Goal: Find specific fact: Find contact information

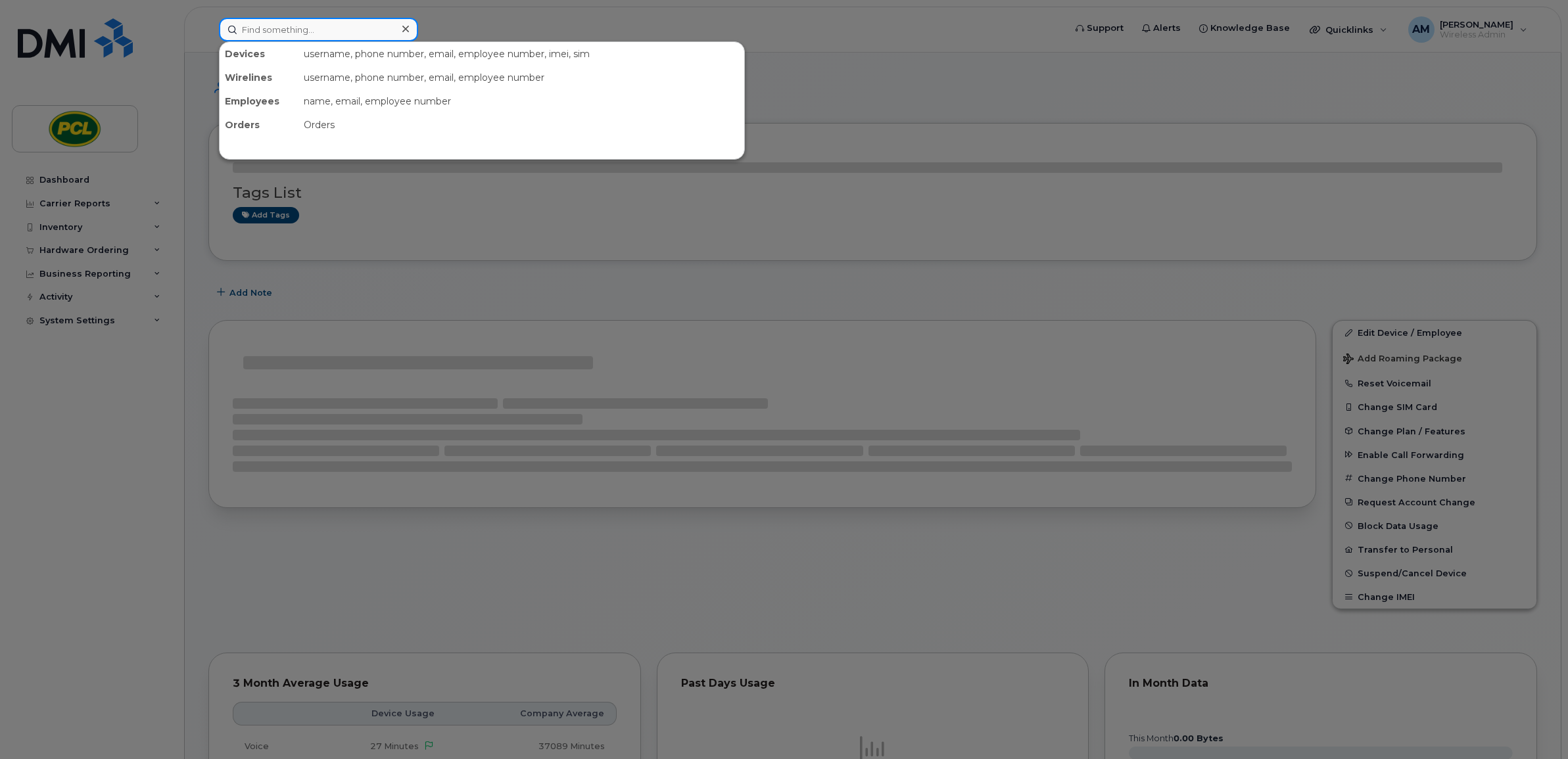
click at [313, 20] on input at bounding box center [319, 30] width 199 height 24
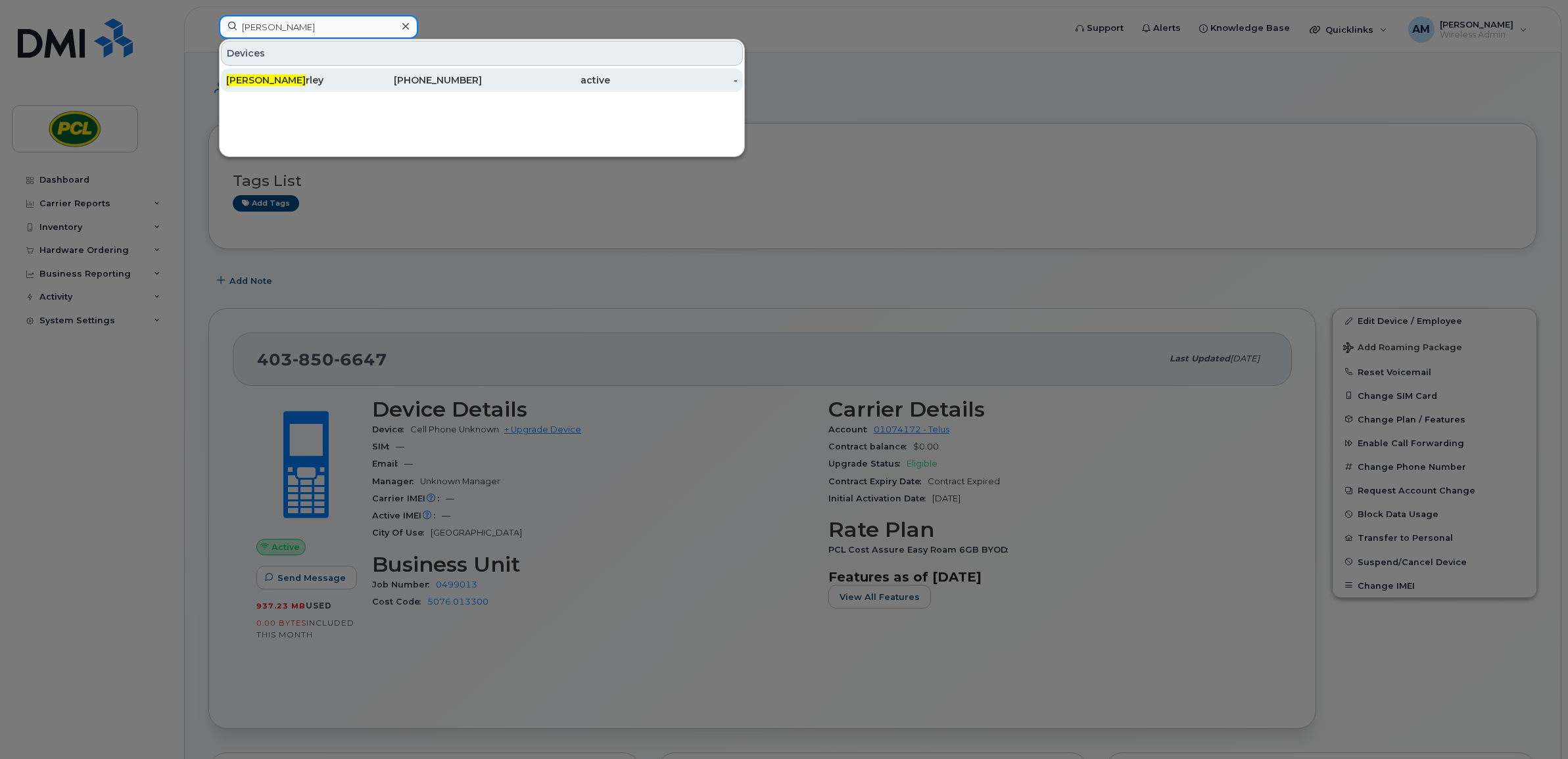
type input "frank cu"
click at [370, 76] on div "587-226-7750" at bounding box center [418, 80] width 128 height 13
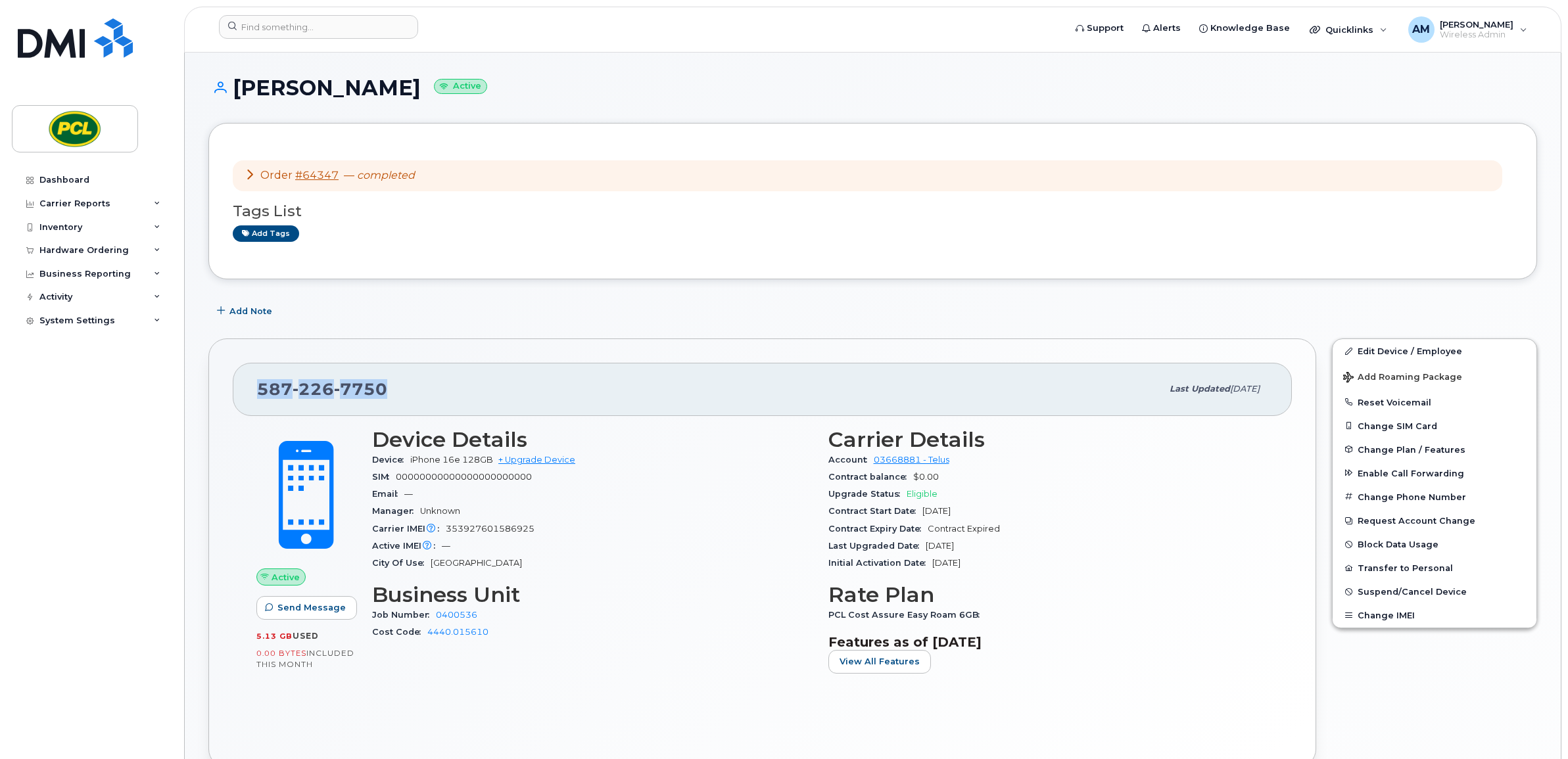
drag, startPoint x: 389, startPoint y: 393, endPoint x: 260, endPoint y: 395, distance: 129.0
click at [260, 395] on div "[PHONE_NUMBER]" at bounding box center [709, 389] width 904 height 28
copy span "[PHONE_NUMBER]"
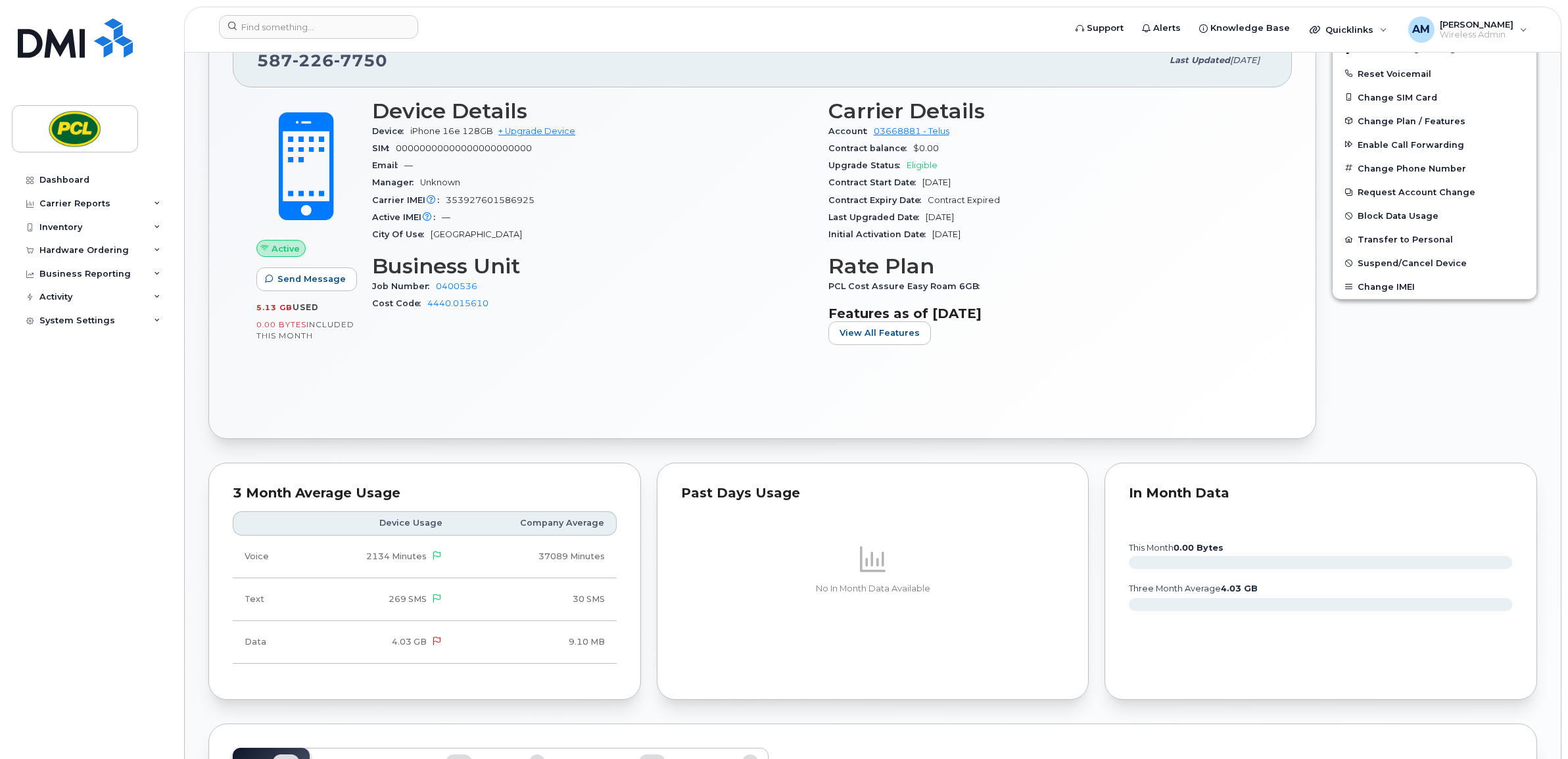
click at [626, 547] on div "3 Month Average Usage Device Usage Company Average Voice 2134 Minutes 37089 Min…" at bounding box center [425, 582] width 432 height 238
